Goal: Task Accomplishment & Management: Use online tool/utility

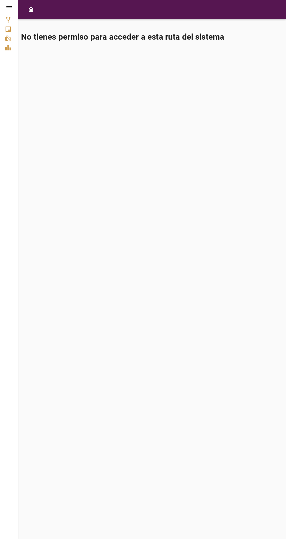
click at [9, 6] on icon at bounding box center [8, 6] width 5 height 3
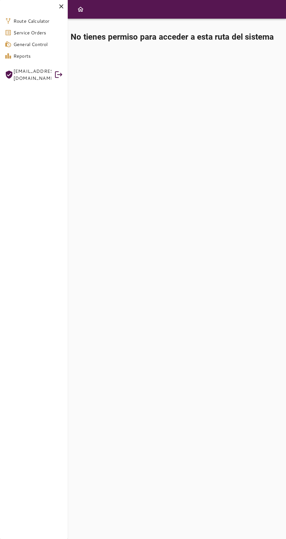
click at [40, 71] on span "[EMAIL_ADDRESS][DOMAIN_NAME]" at bounding box center [32, 75] width 38 height 14
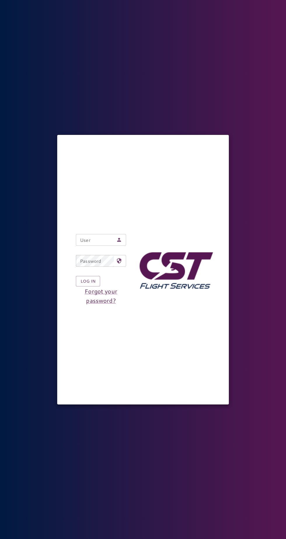
click at [102, 246] on input "User" at bounding box center [95, 240] width 38 height 12
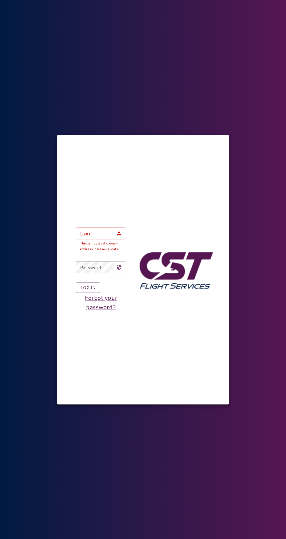
type input "**********"
click at [76, 282] on button "Log in" at bounding box center [88, 287] width 24 height 11
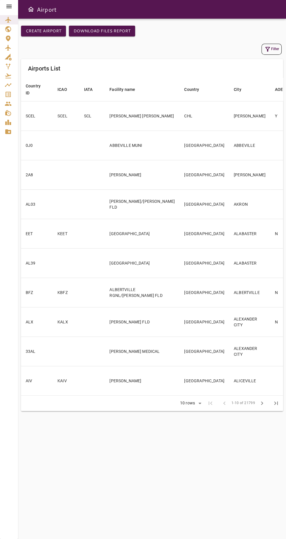
click at [6, 6] on icon at bounding box center [8, 6] width 5 height 3
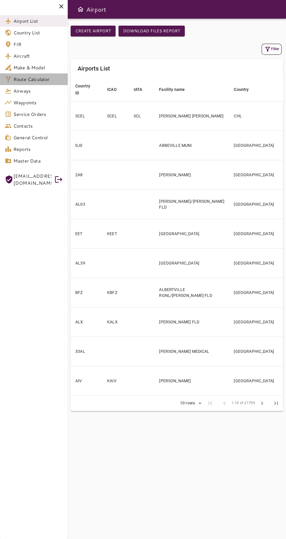
click at [38, 79] on span "Route Calculator" at bounding box center [38, 79] width 50 height 7
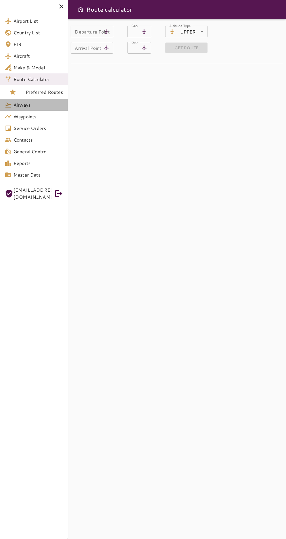
click at [15, 108] on span "Airways" at bounding box center [38, 104] width 50 height 7
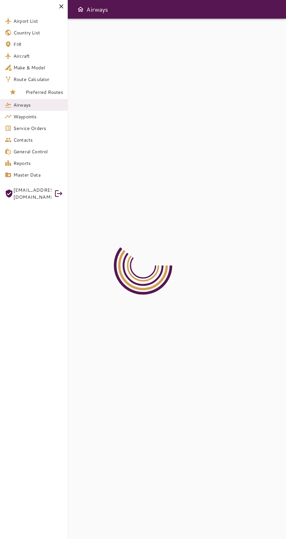
click at [61, 8] on icon at bounding box center [61, 6] width 7 height 7
